Goal: Ask a question

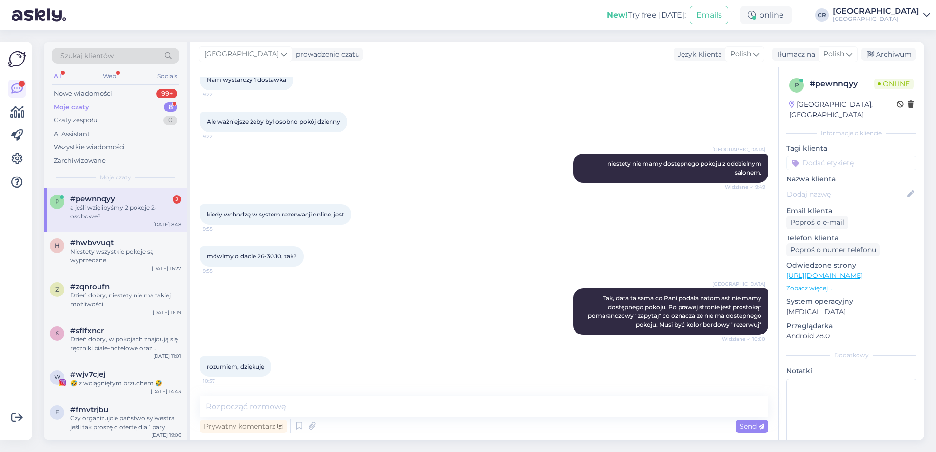
scroll to position [641, 0]
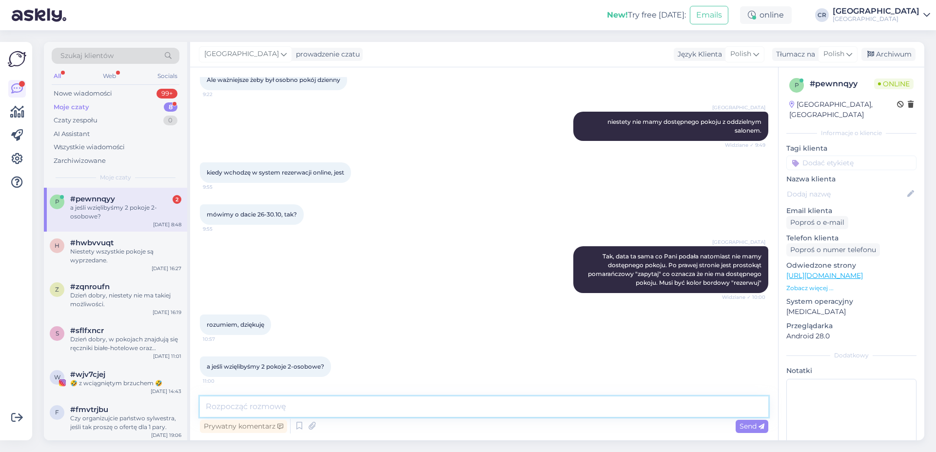
click at [227, 406] on textarea at bounding box center [484, 406] width 568 height 20
drag, startPoint x: 325, startPoint y: 408, endPoint x: 164, endPoint y: 402, distance: 160.5
click at [200, 402] on textarea "To za jeden ze śniadaniem" at bounding box center [484, 406] width 568 height 20
type textarea "Koszt jednego pokoju ze śniadaniem: 1796,00 zł"
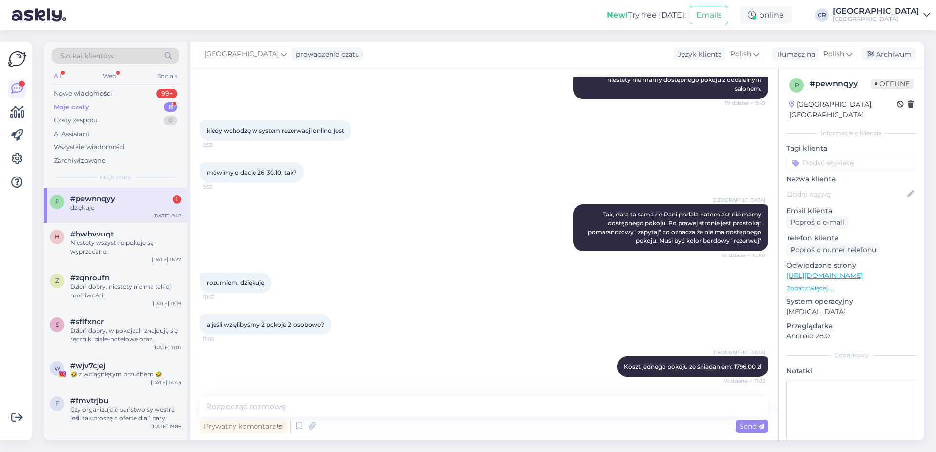
scroll to position [725, 0]
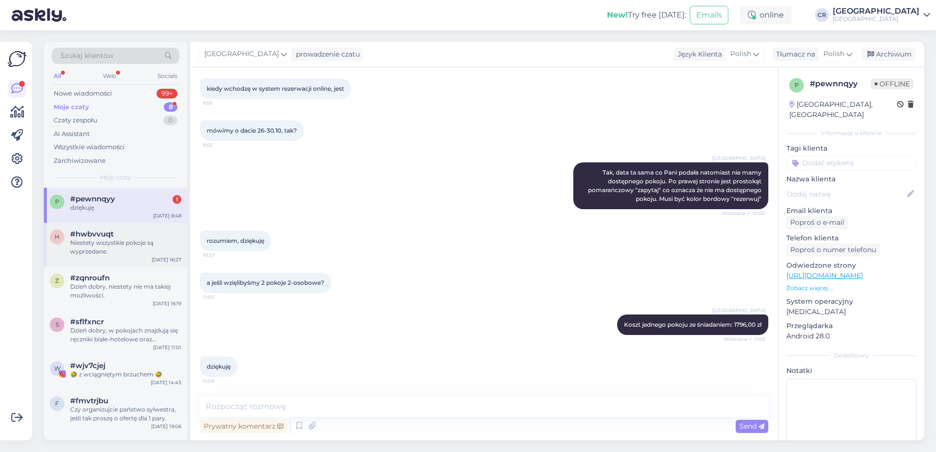
click at [93, 247] on div "Niestety wszystkie pokoje są wyprzedane." at bounding box center [125, 247] width 111 height 18
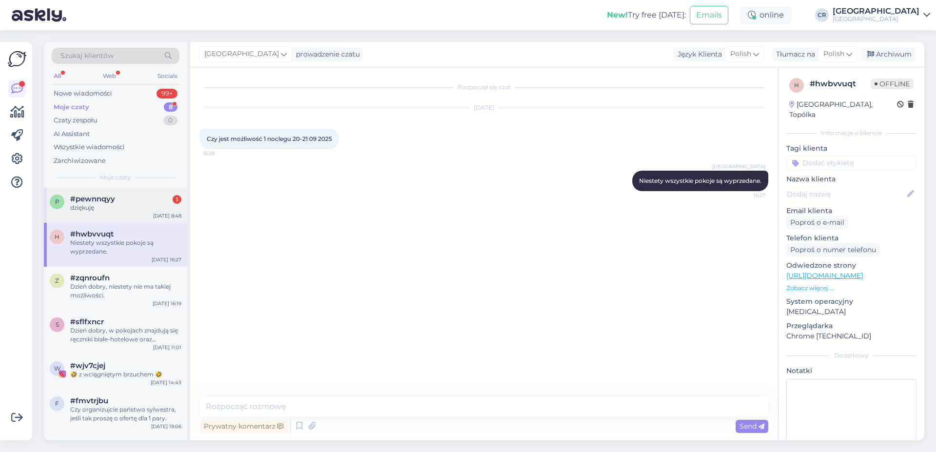
click at [90, 207] on div "dziękuję" at bounding box center [125, 207] width 111 height 9
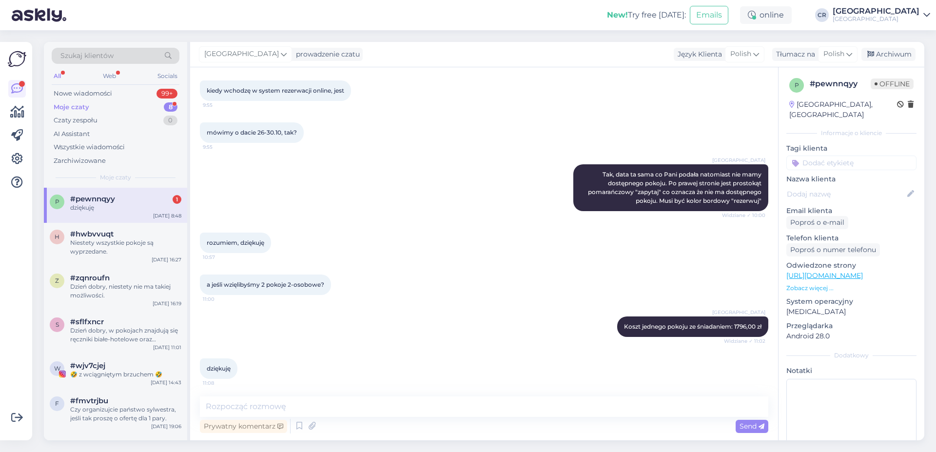
scroll to position [725, 0]
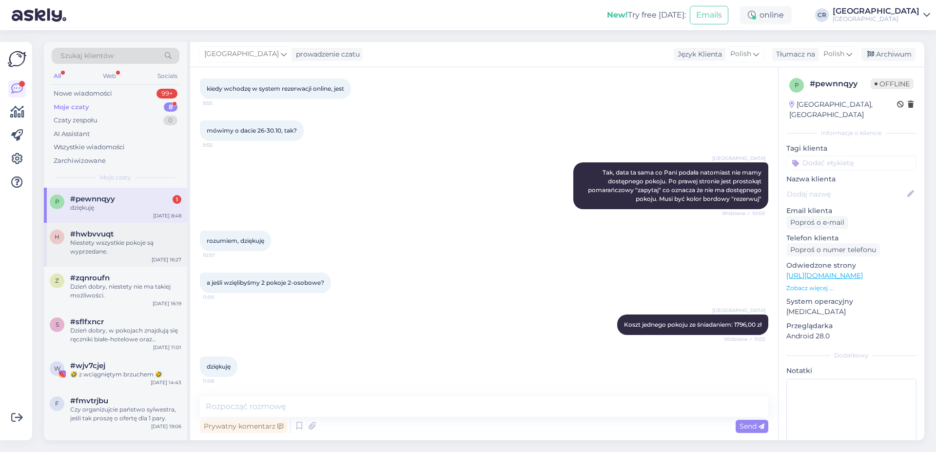
click at [131, 237] on div "#hwbvvuqt" at bounding box center [125, 234] width 111 height 9
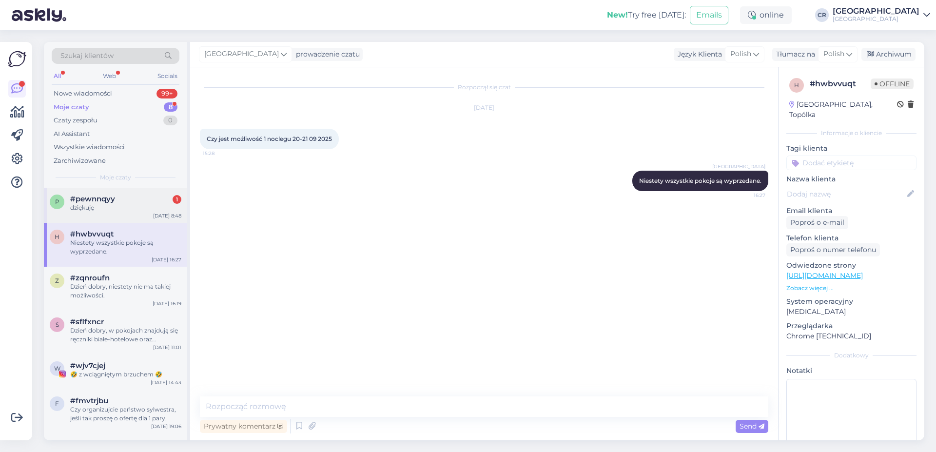
click at [130, 204] on div "dziękuję" at bounding box center [125, 207] width 111 height 9
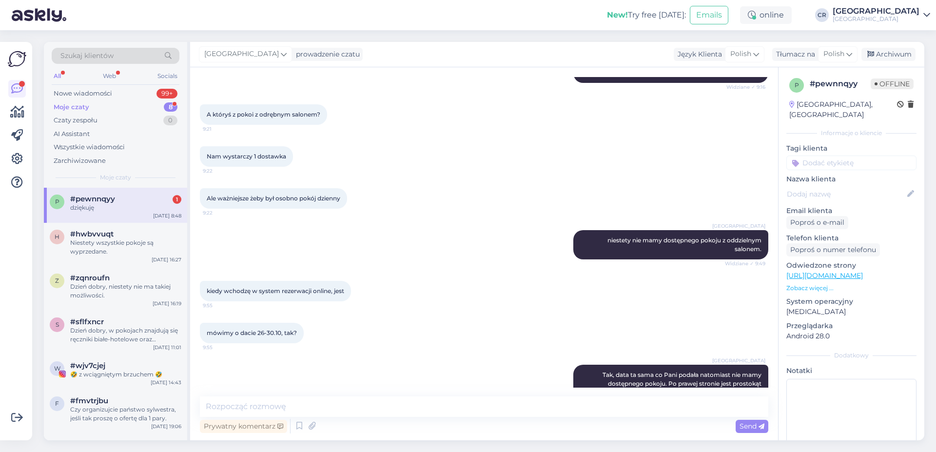
scroll to position [725, 0]
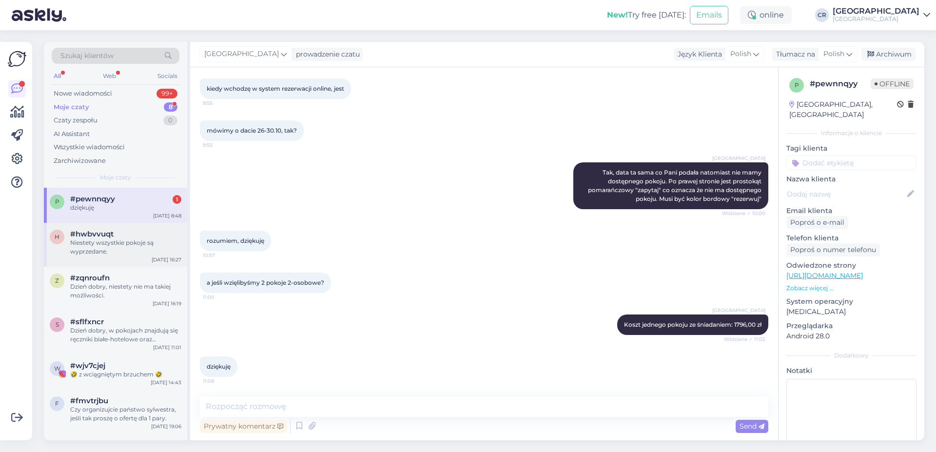
click at [77, 237] on span "#hwbvvuqt" at bounding box center [91, 234] width 43 height 9
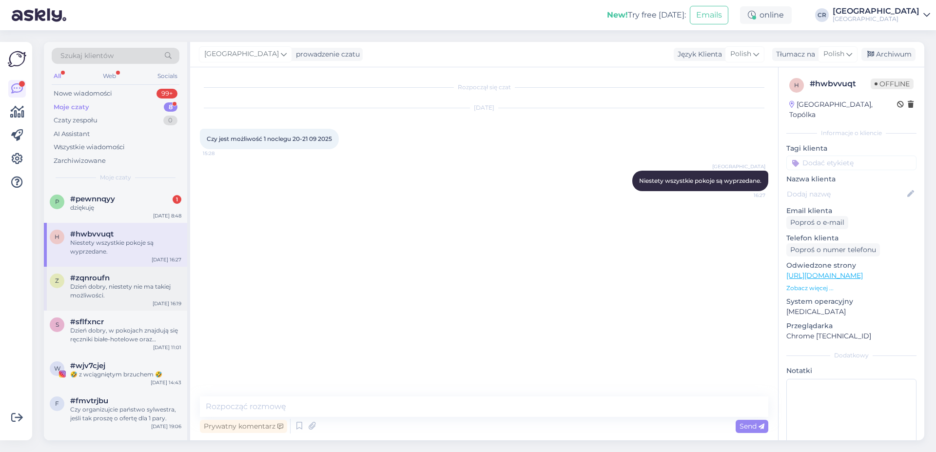
click at [84, 274] on span "#zqnroufn" at bounding box center [89, 277] width 39 height 9
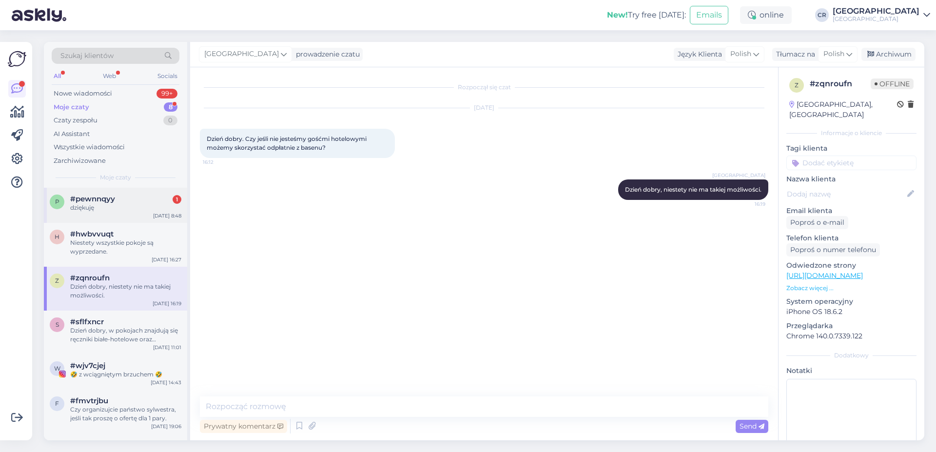
click at [104, 211] on div "dziękuję" at bounding box center [125, 207] width 111 height 9
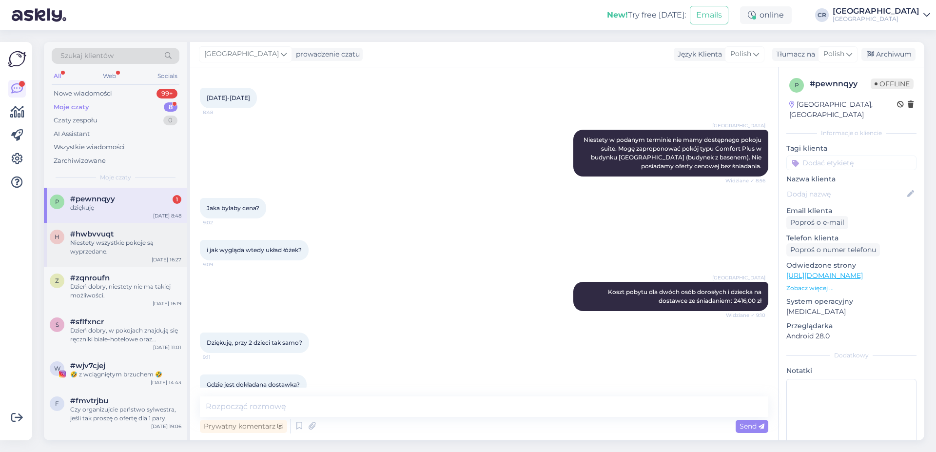
click at [114, 246] on div "Niestety wszystkie pokoje są wyprzedane." at bounding box center [125, 247] width 111 height 18
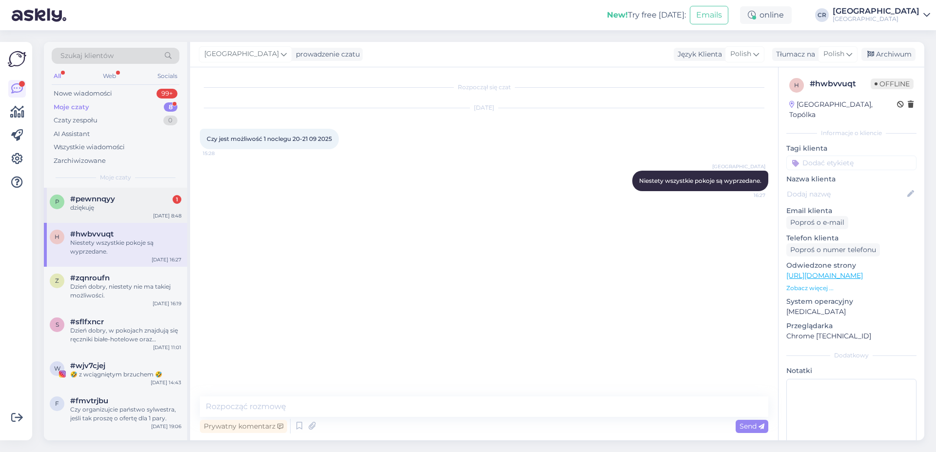
click at [118, 205] on div "dziękuję" at bounding box center [125, 207] width 111 height 9
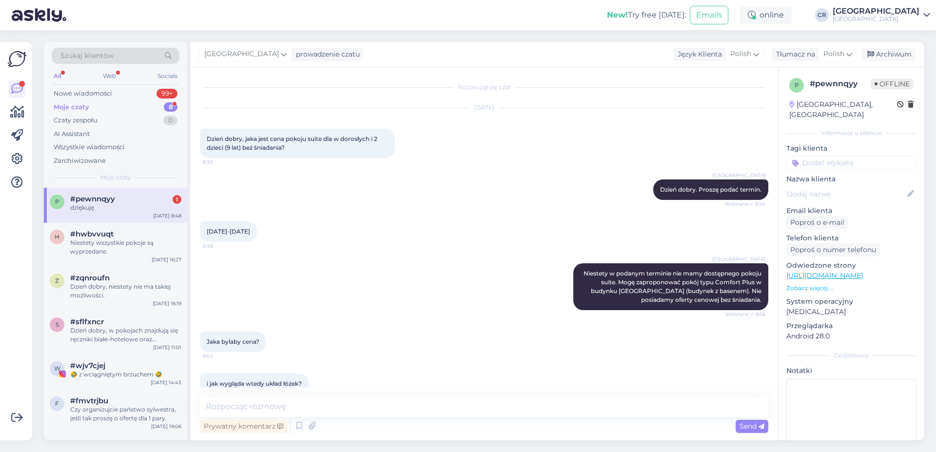
scroll to position [134, 0]
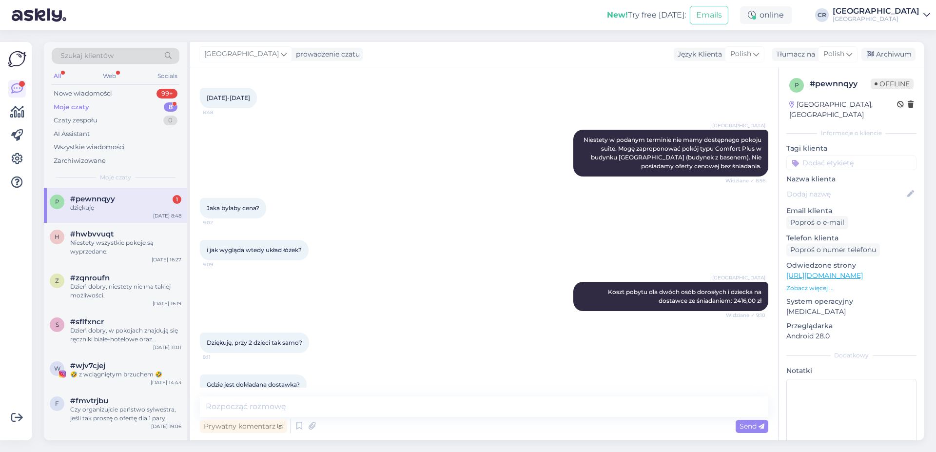
click at [115, 108] on div "Moje czaty 8" at bounding box center [116, 107] width 128 height 14
click at [89, 206] on div "dziękuję" at bounding box center [125, 207] width 111 height 9
